Goal: Information Seeking & Learning: Learn about a topic

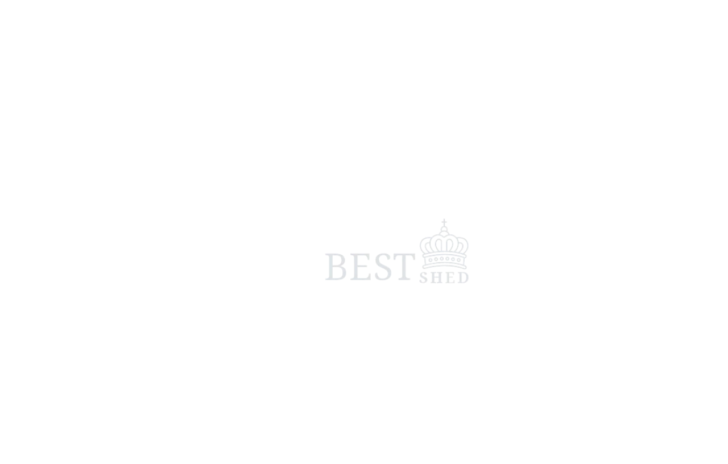
scroll to position [3, 0]
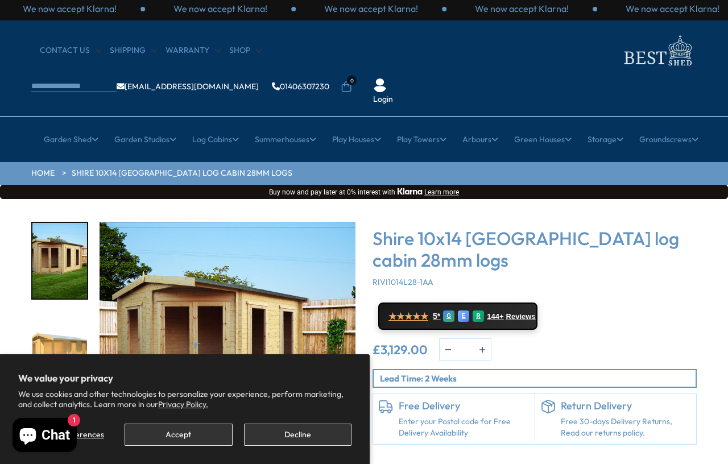
click at [306, 427] on button "Decline" at bounding box center [298, 435] width 108 height 22
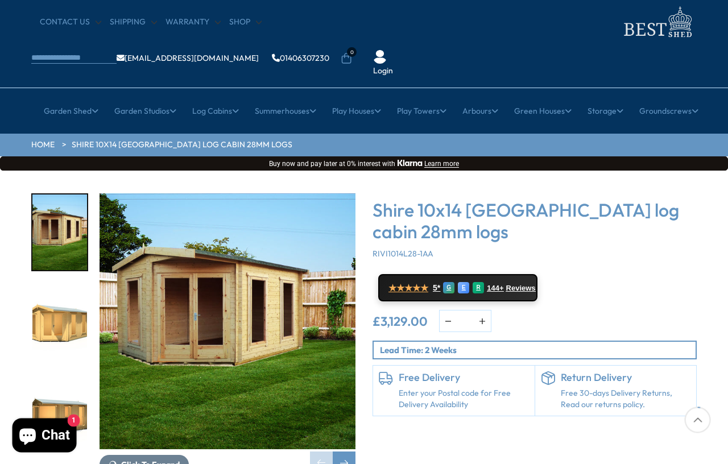
scroll to position [43, 1]
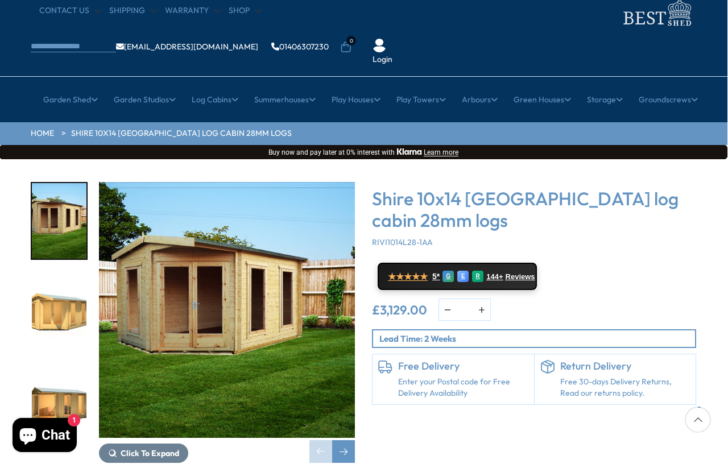
click at [158, 427] on span "Click To Expand" at bounding box center [150, 453] width 59 height 10
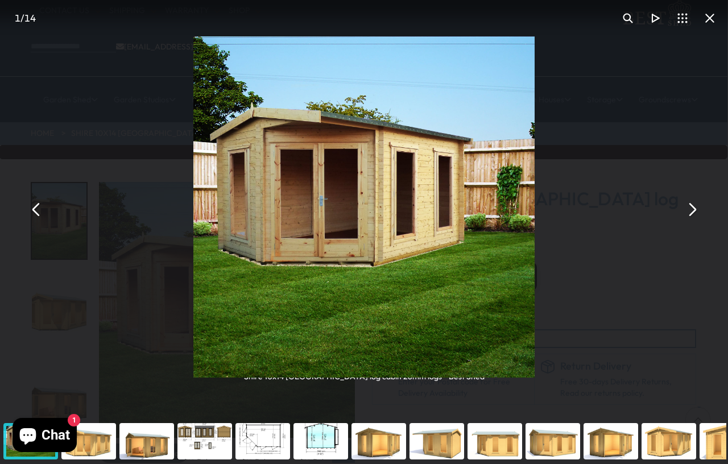
click at [671, 205] on div "Shire 10x14 Rivington Corner log cabin 28mm logs - Best Shed" at bounding box center [364, 209] width 728 height 419
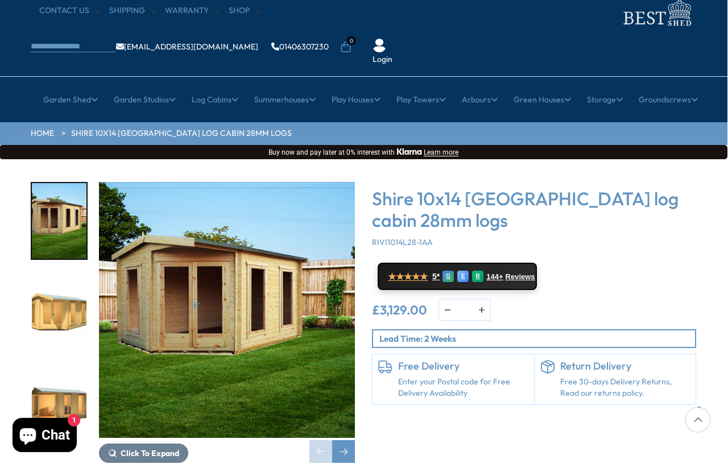
click at [671, 221] on div "Shire 10x14 Rivington Corner log cabin 28mm logs RIVI1014L28-1AA ★★★★★ 5* G E R…" at bounding box center [534, 322] width 341 height 281
click at [158, 427] on span "Click To Expand" at bounding box center [150, 453] width 59 height 10
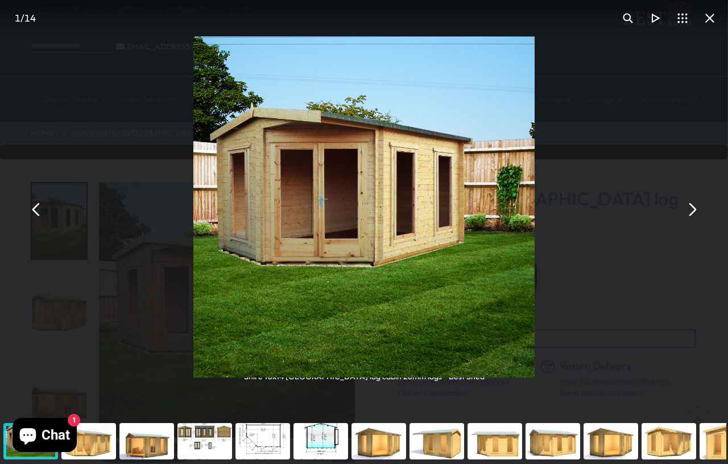
click at [671, 199] on div "Shire 10x14 Rivington Corner log cabin 28mm logs - Best Shed" at bounding box center [364, 209] width 728 height 419
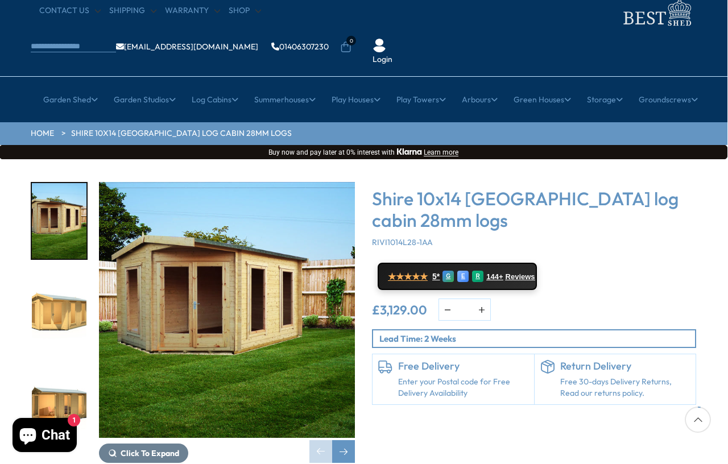
click at [671, 214] on div "Shire 10x14 Rivington Corner log cabin 28mm logs RIVI1014L28-1AA ★★★★★ 5* G E R…" at bounding box center [534, 322] width 341 height 281
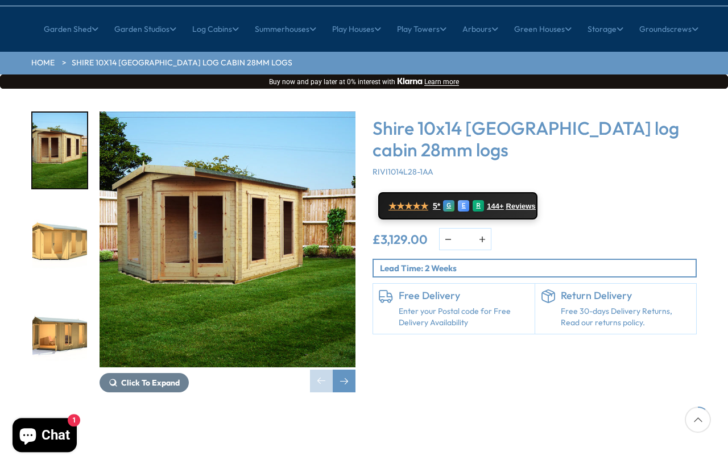
scroll to position [126, 0]
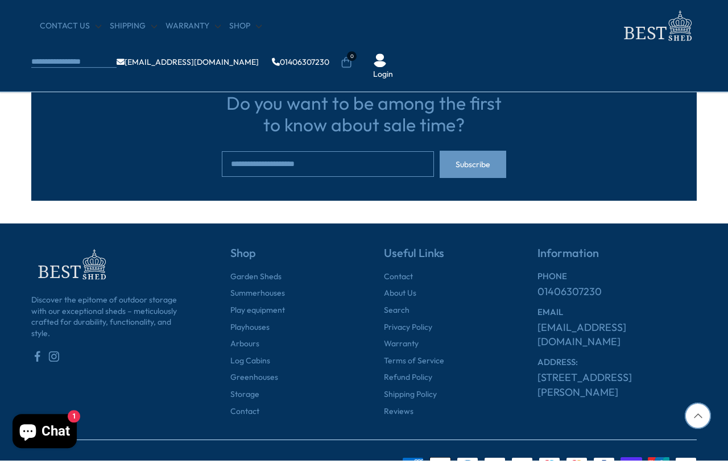
scroll to position [1187, 0]
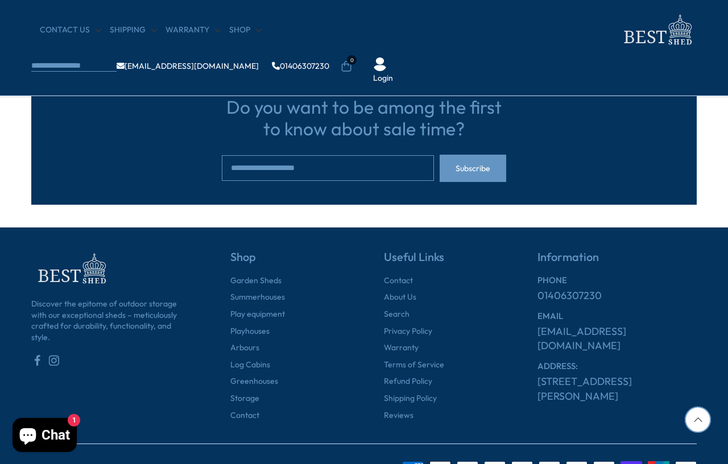
click at [260, 292] on link "Summerhouses" at bounding box center [257, 297] width 55 height 11
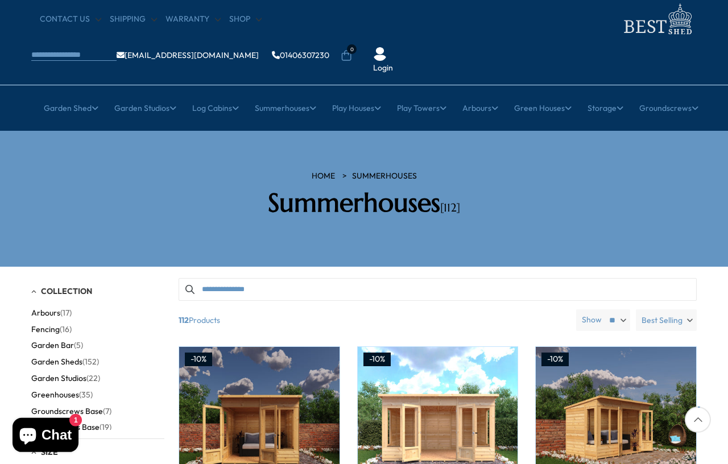
scroll to position [30, 0]
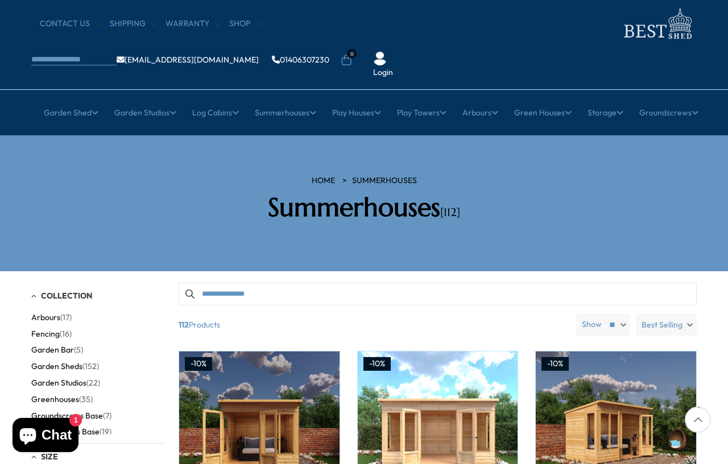
click at [139, 352] on link "Apex Roof Cabins" at bounding box center [135, 362] width 67 height 20
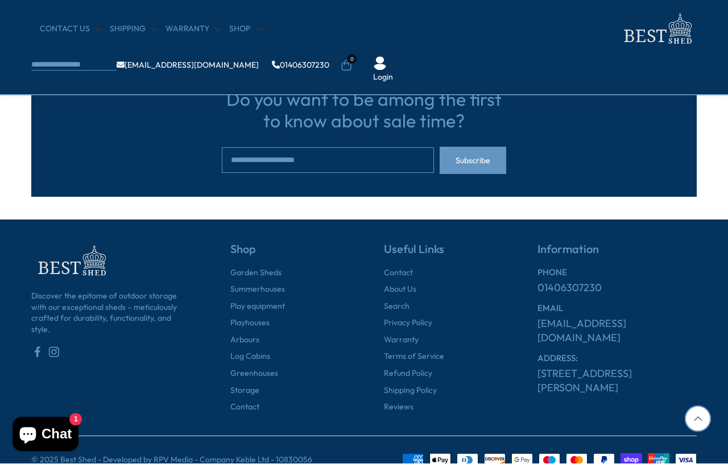
scroll to position [1286, 0]
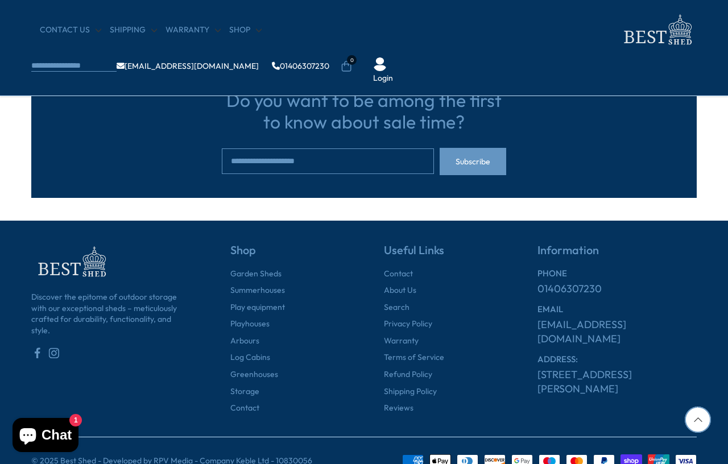
click at [252, 340] on link "Arbours" at bounding box center [244, 341] width 29 height 11
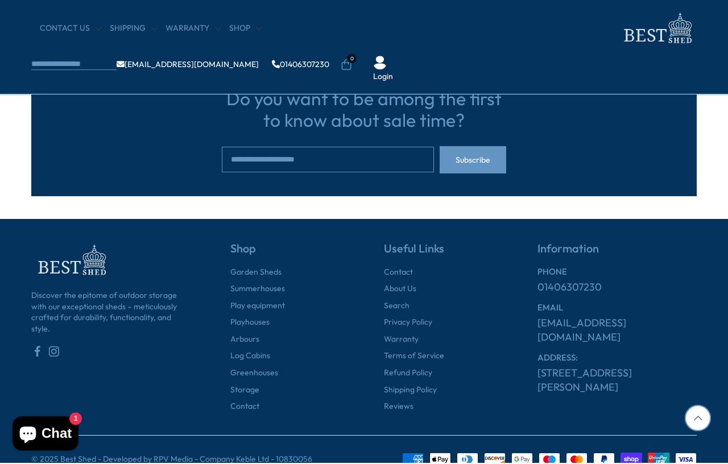
scroll to position [1286, 0]
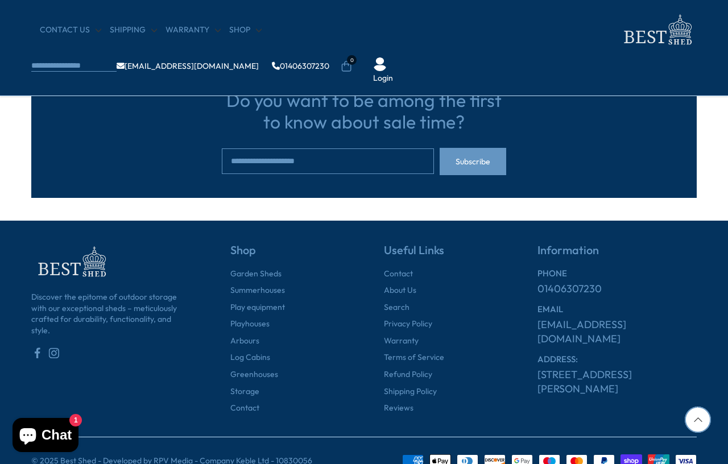
click at [479, 265] on h5 "Useful Links" at bounding box center [441, 256] width 114 height 25
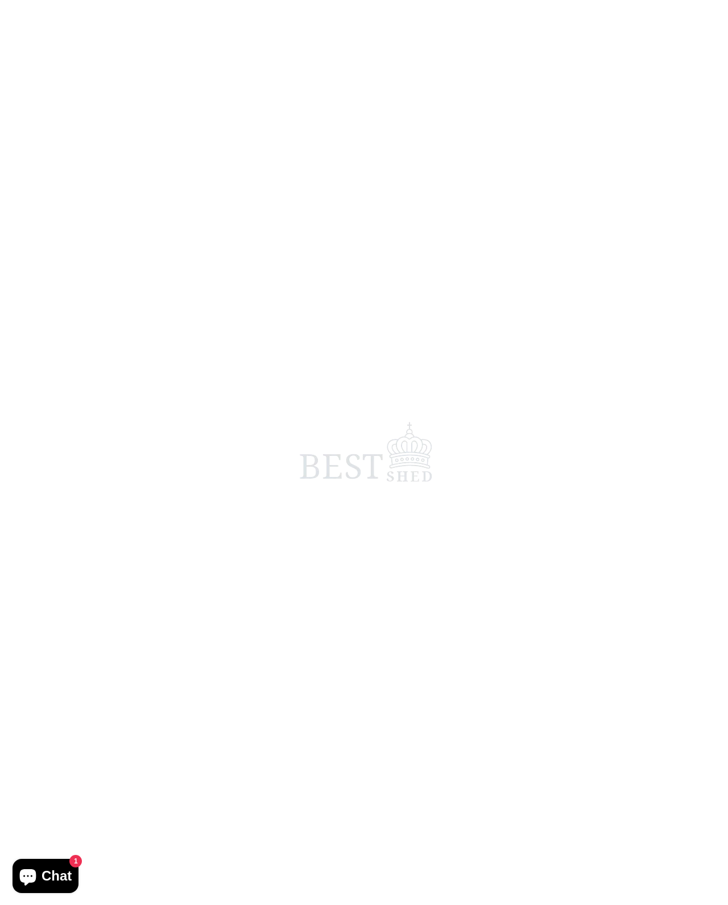
scroll to position [7, 0]
